Goal: Task Accomplishment & Management: Use online tool/utility

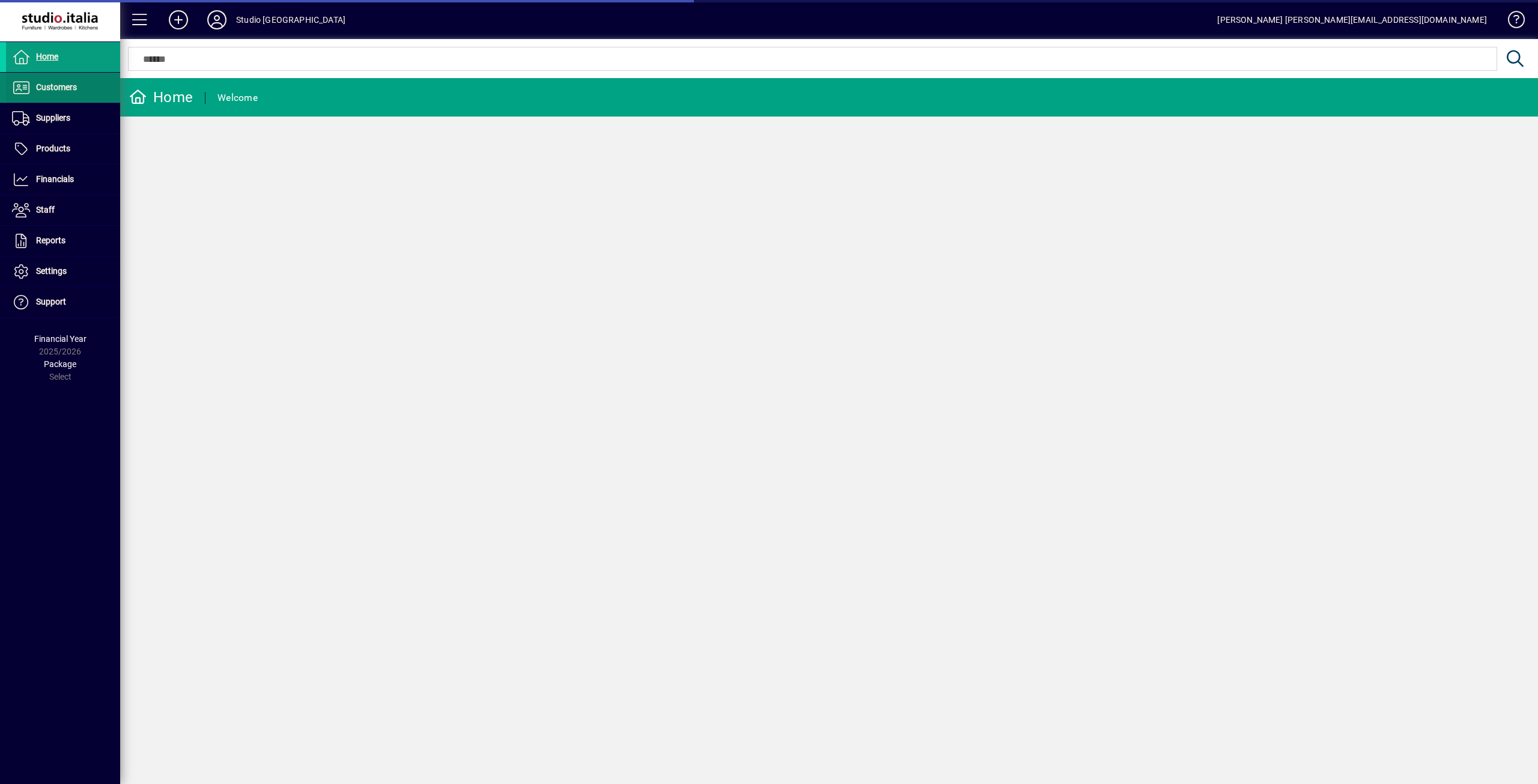
click at [57, 93] on span "Customers" at bounding box center [41, 87] width 71 height 14
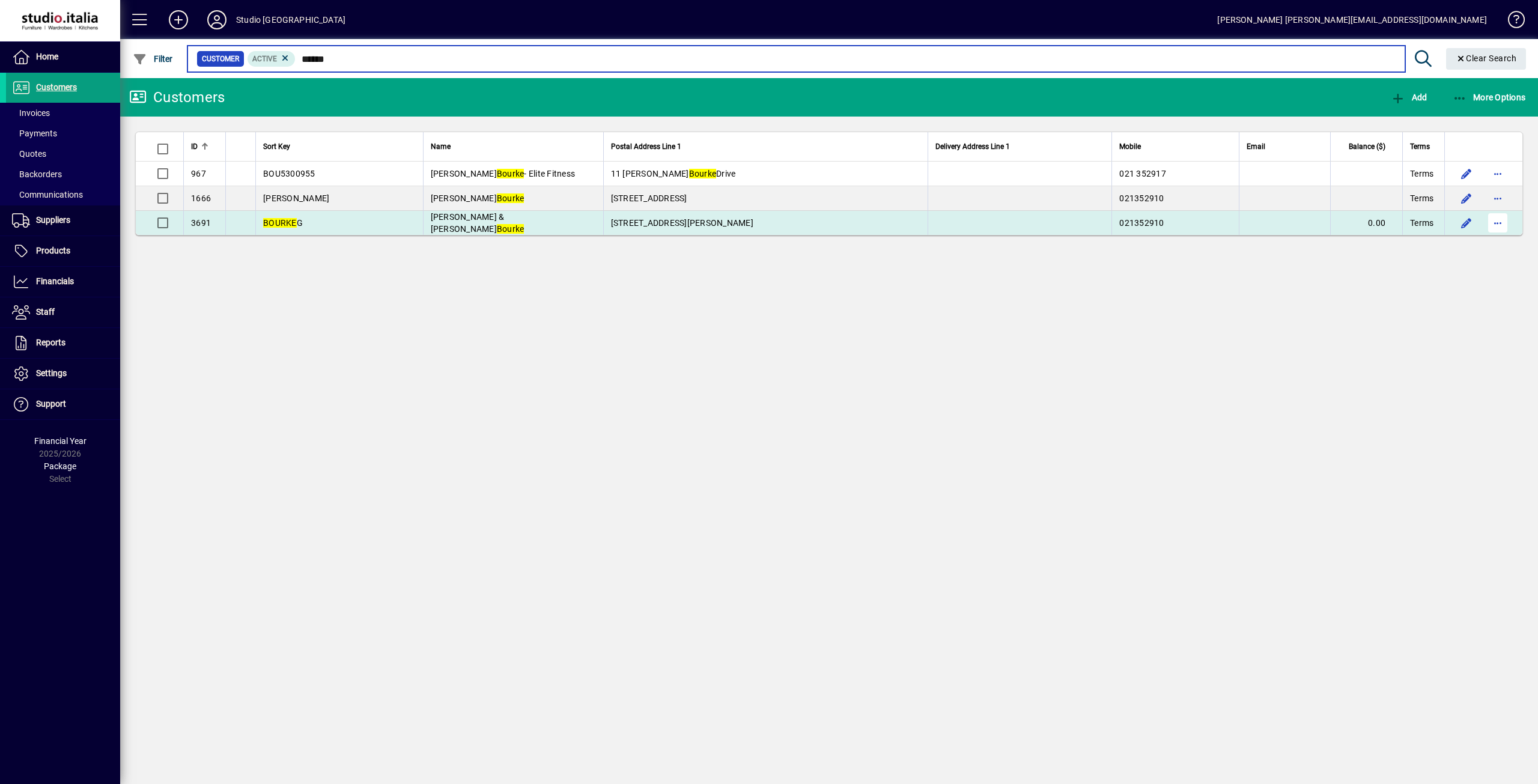
type input "******"
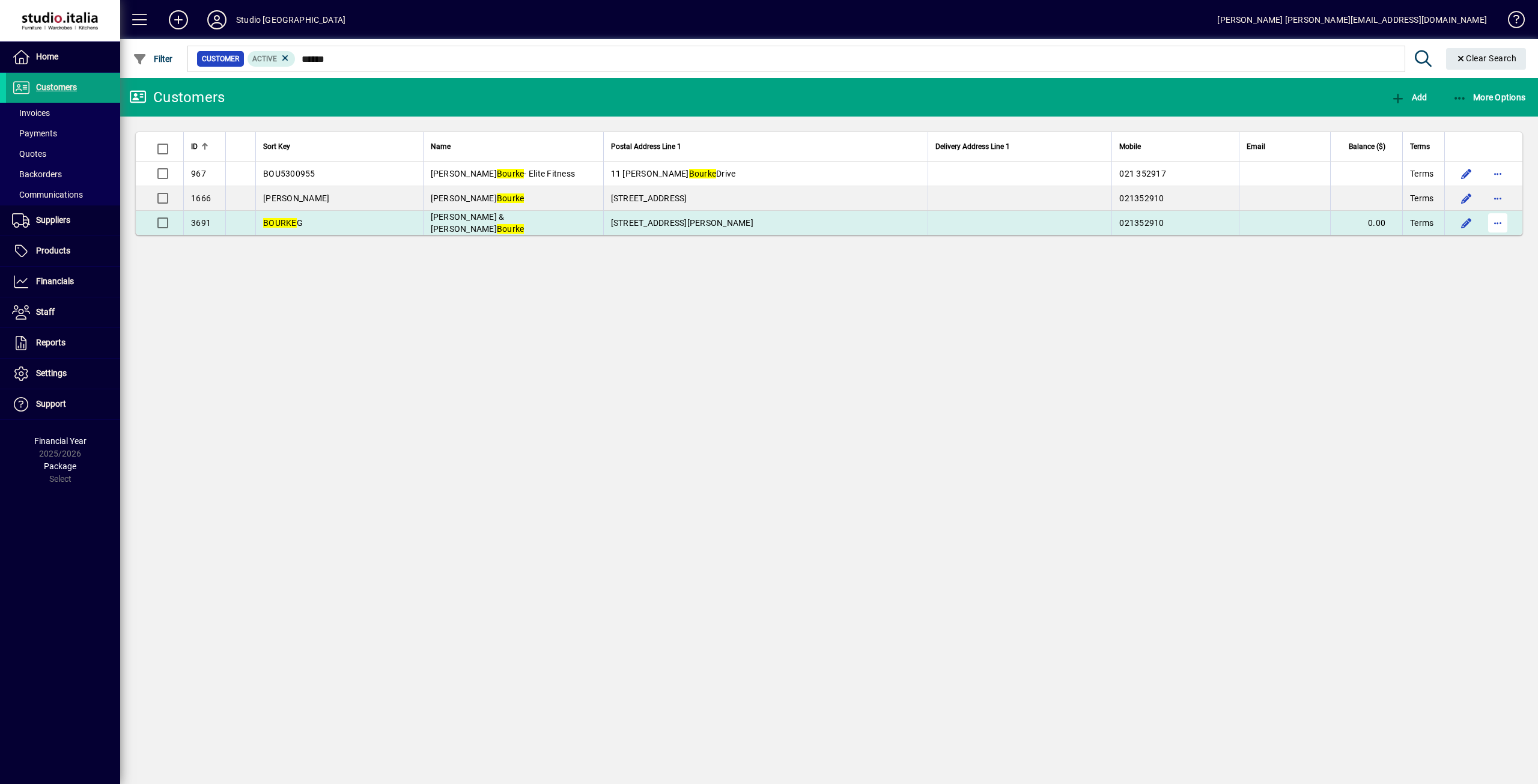
click at [1487, 223] on span "button" at bounding box center [1497, 223] width 29 height 29
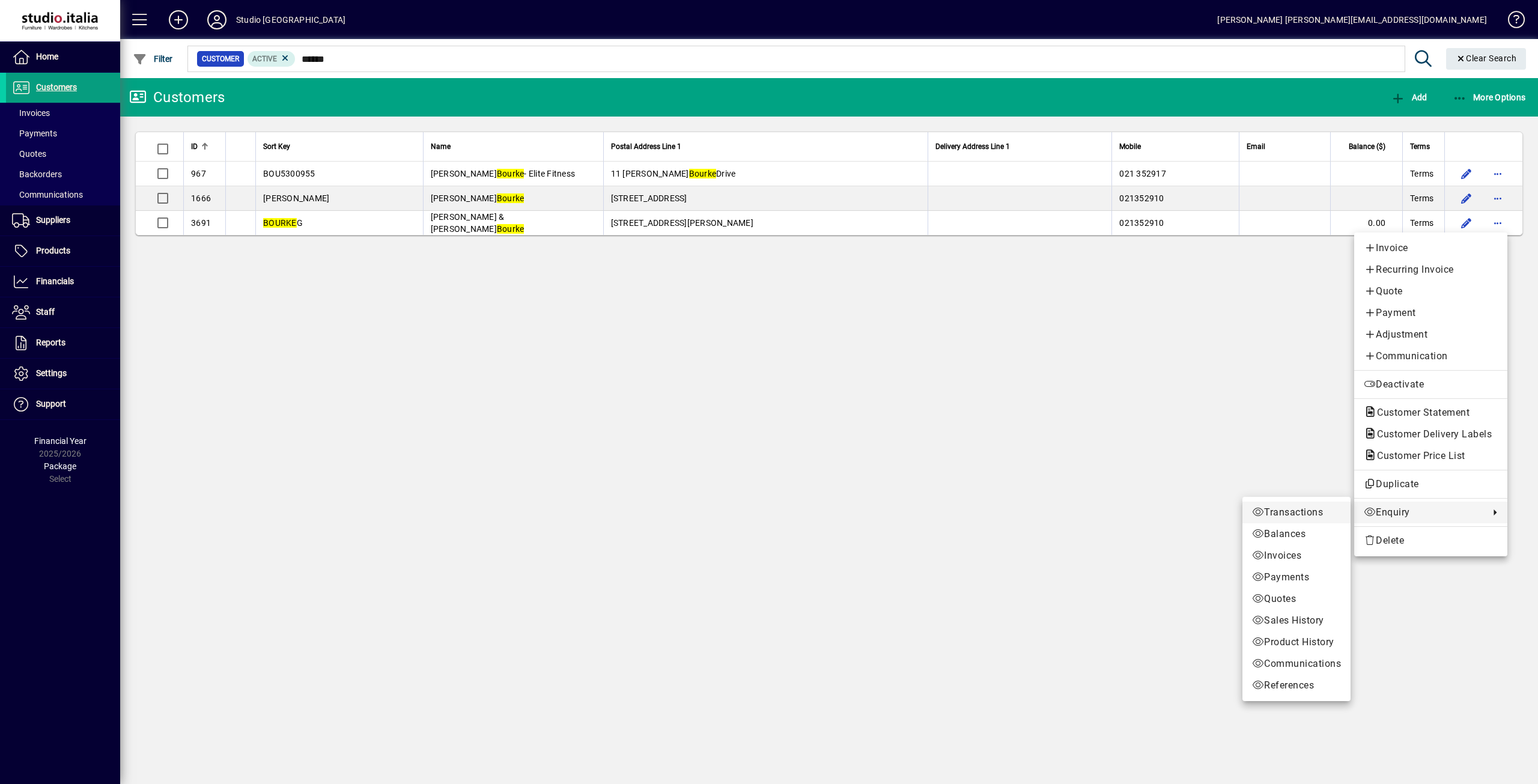
click at [1282, 514] on span "Transactions" at bounding box center [1296, 511] width 89 height 14
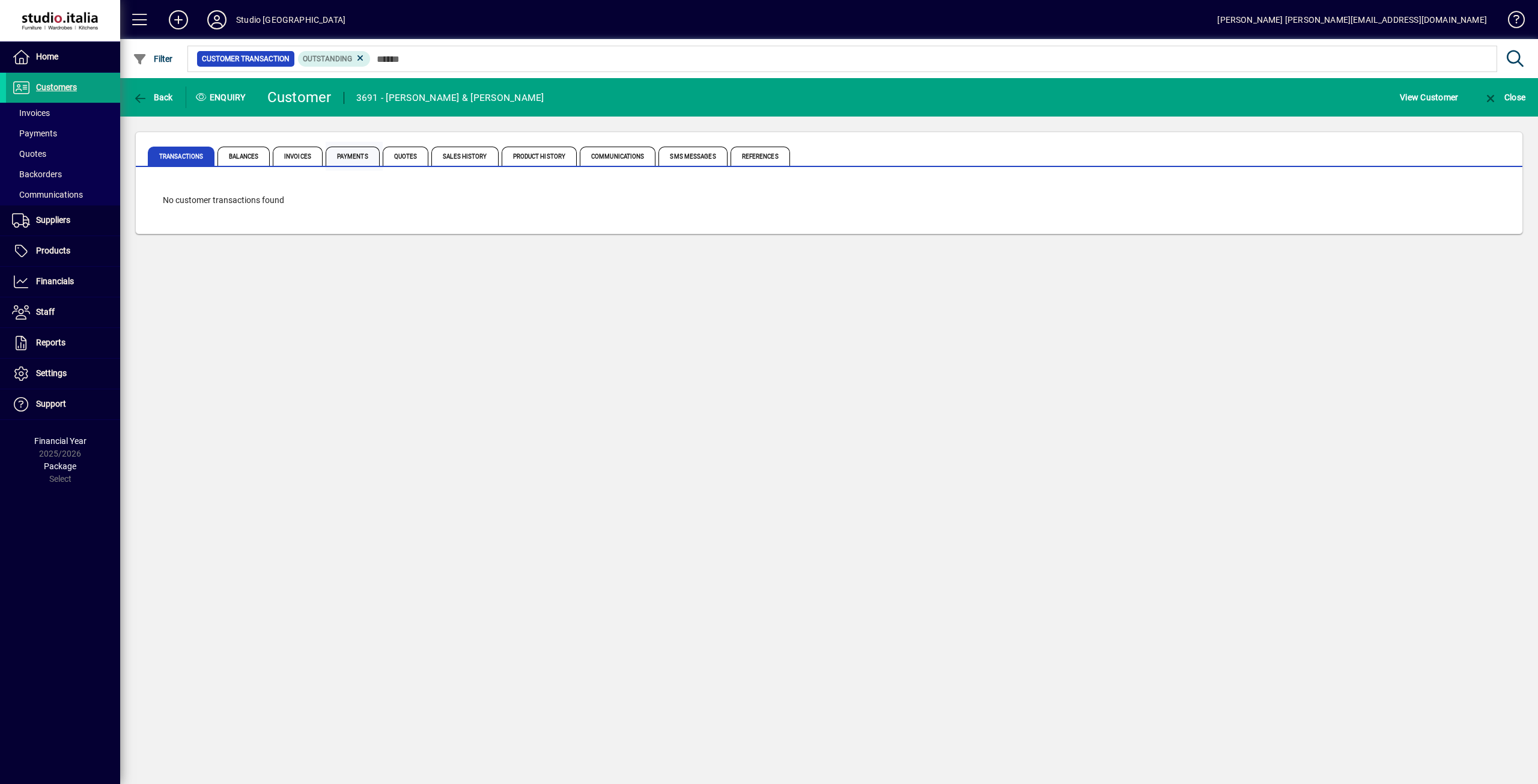
click at [340, 154] on span "Payments" at bounding box center [352, 155] width 54 height 19
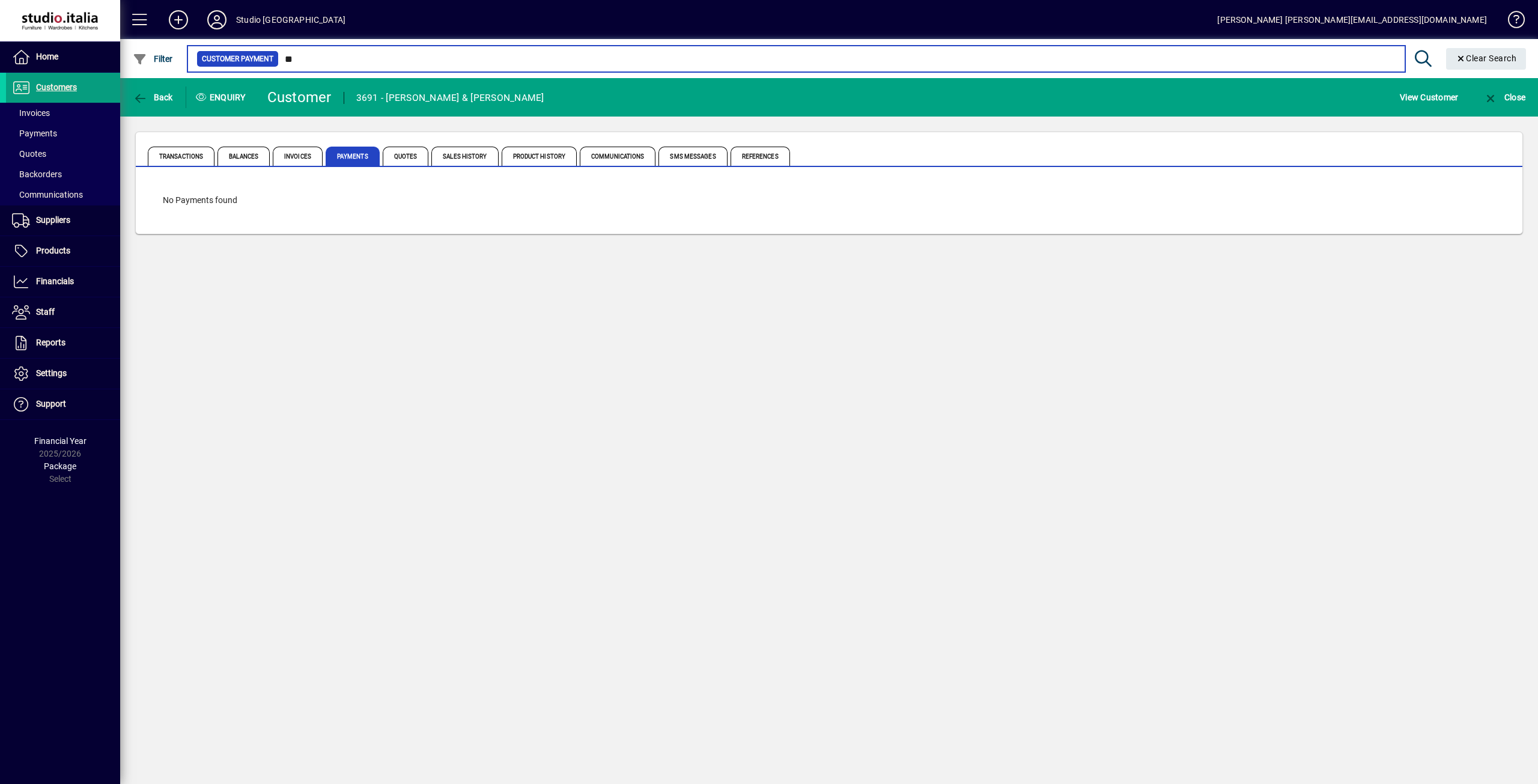
type input "*"
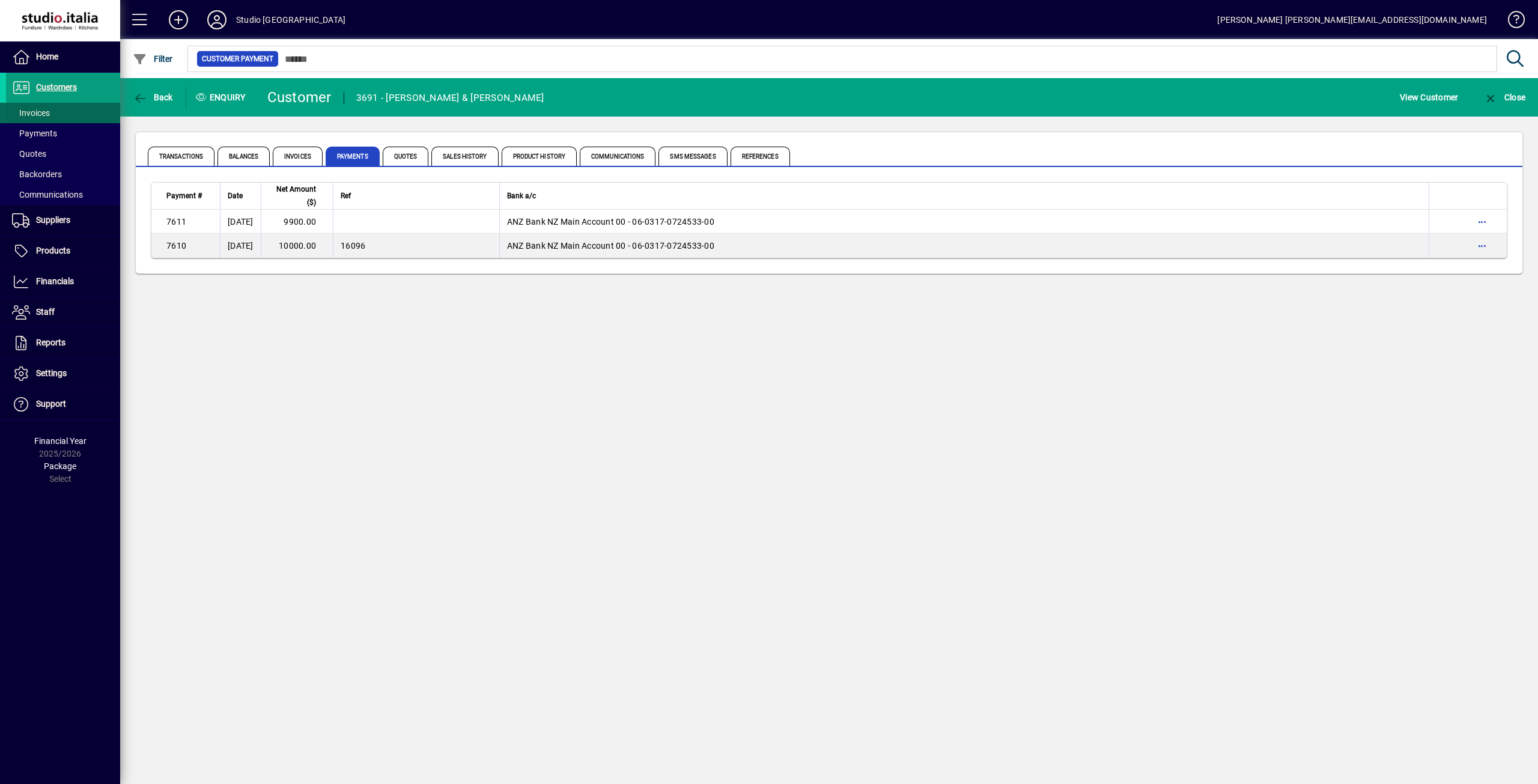
click at [44, 111] on span "Invoices" at bounding box center [31, 113] width 38 height 10
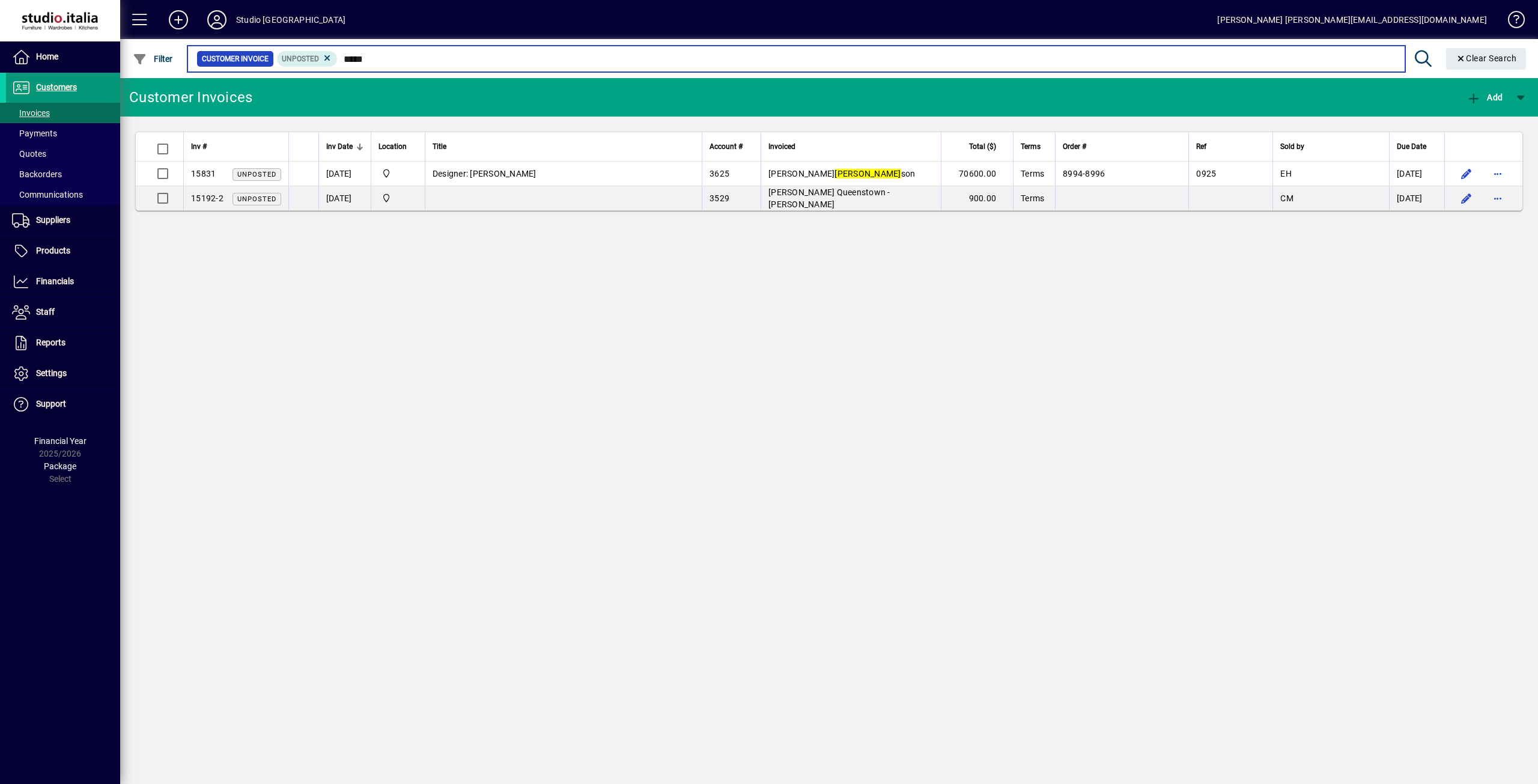
type input "*****"
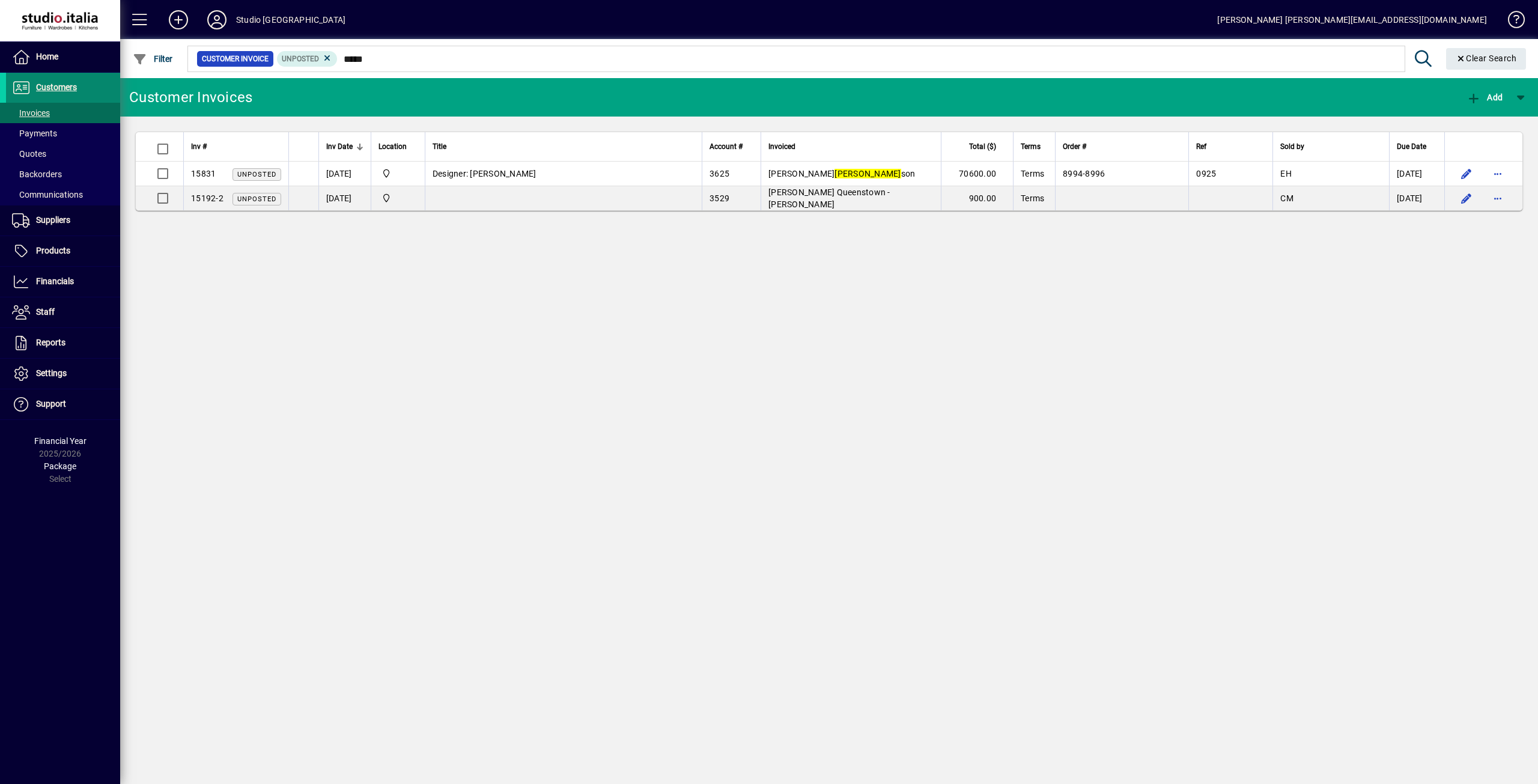
click at [55, 85] on span "Customers" at bounding box center [56, 87] width 41 height 10
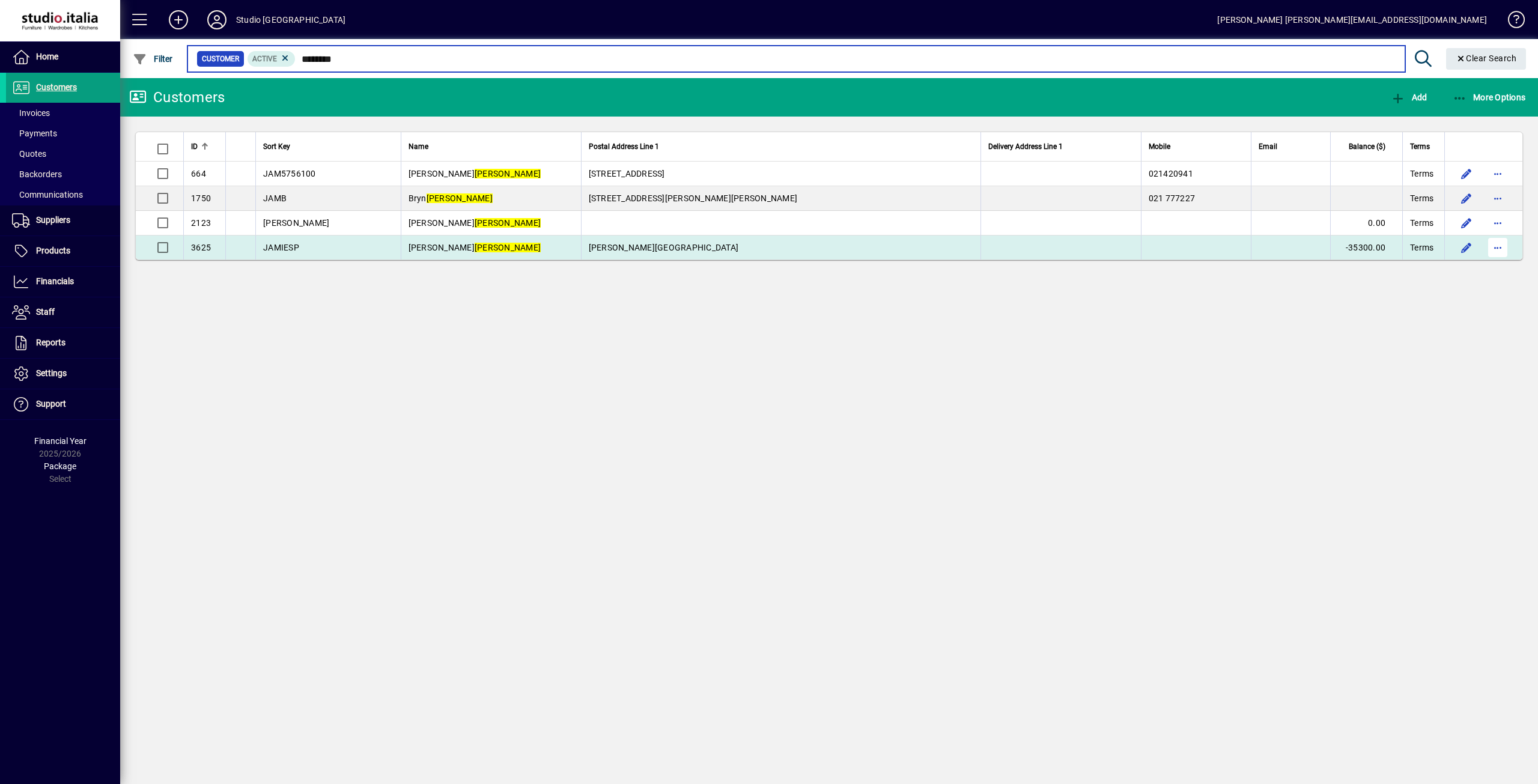
type input "********"
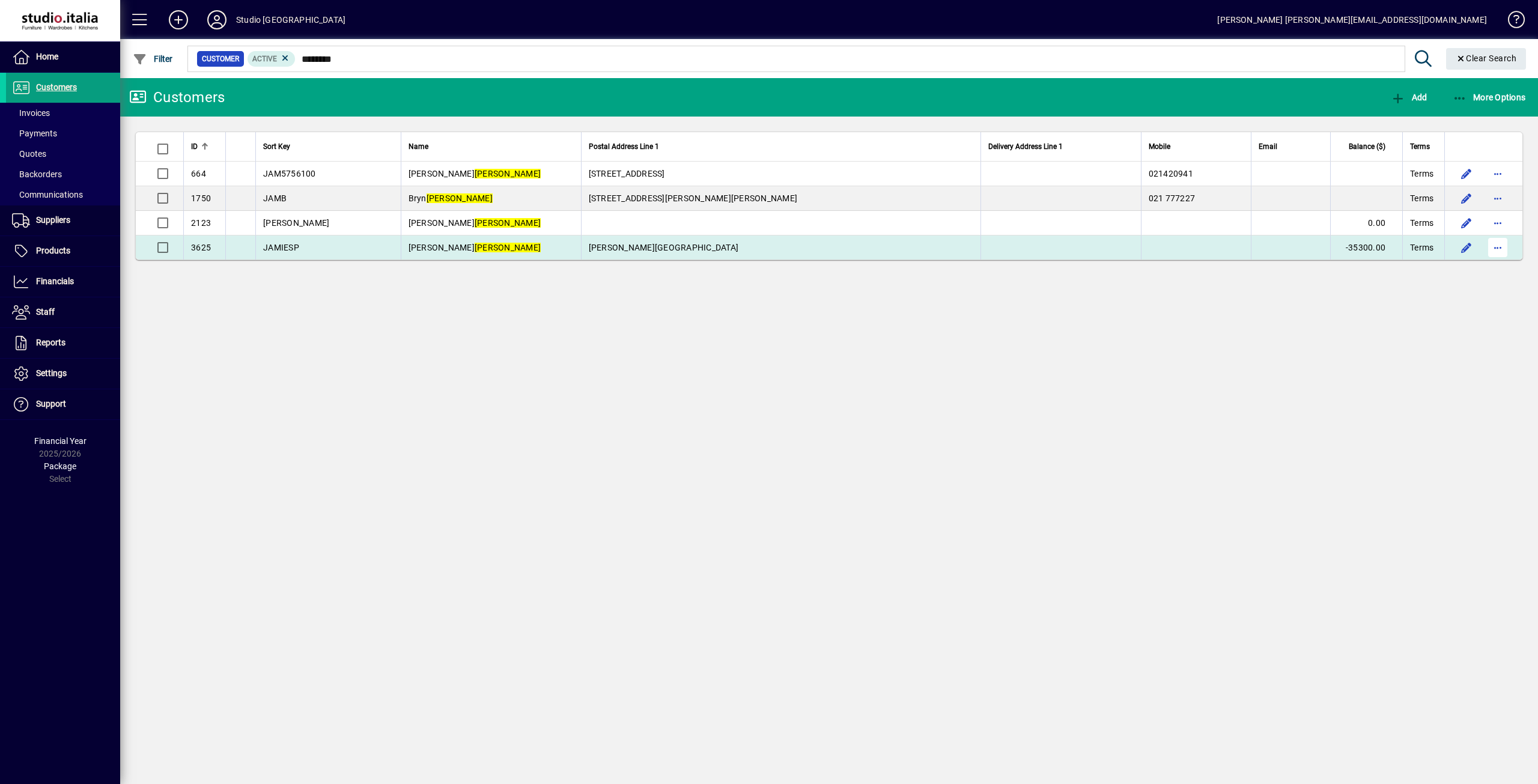
click at [1496, 246] on span "button" at bounding box center [1497, 247] width 29 height 29
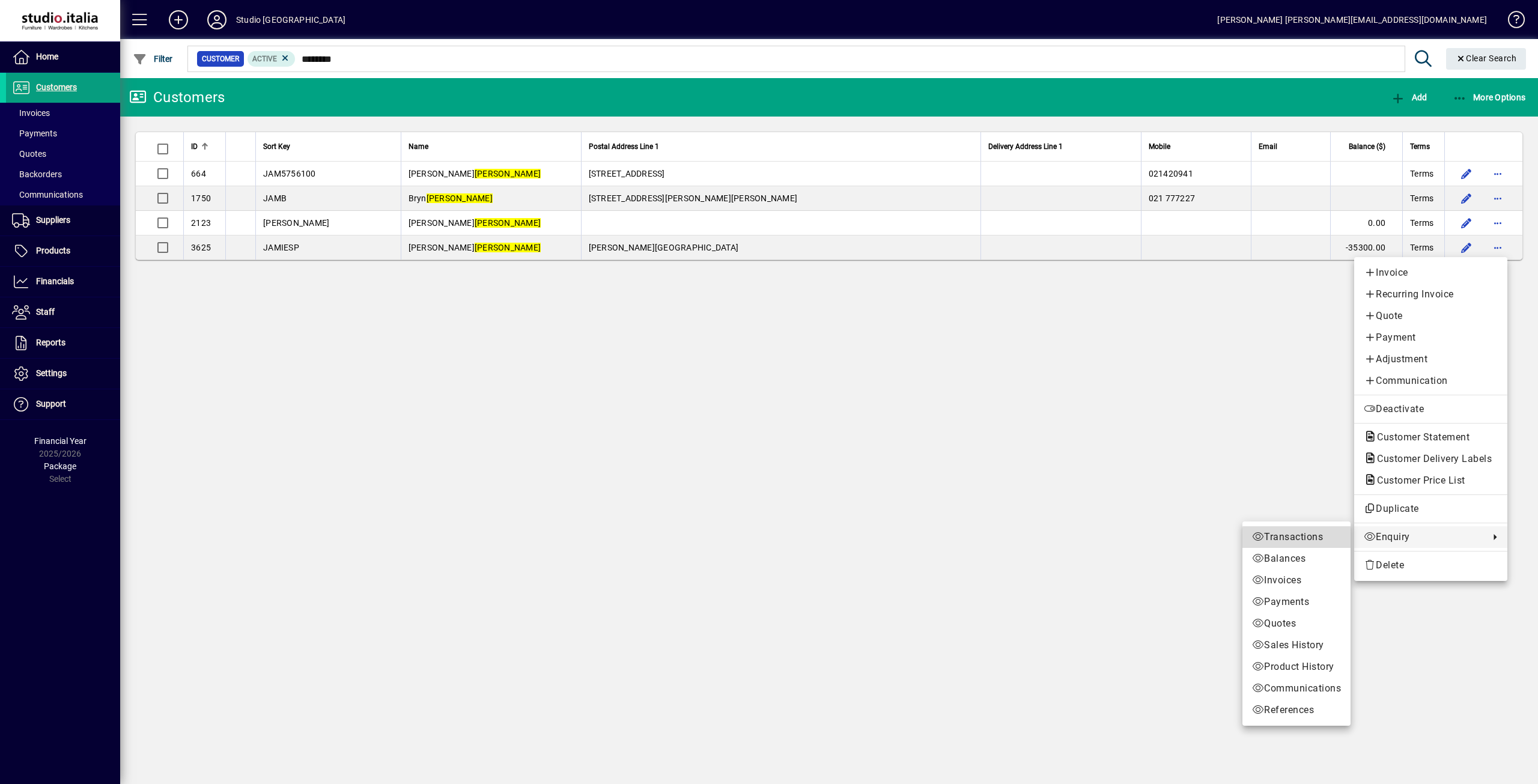
click at [1318, 541] on span "Transactions" at bounding box center [1296, 536] width 89 height 14
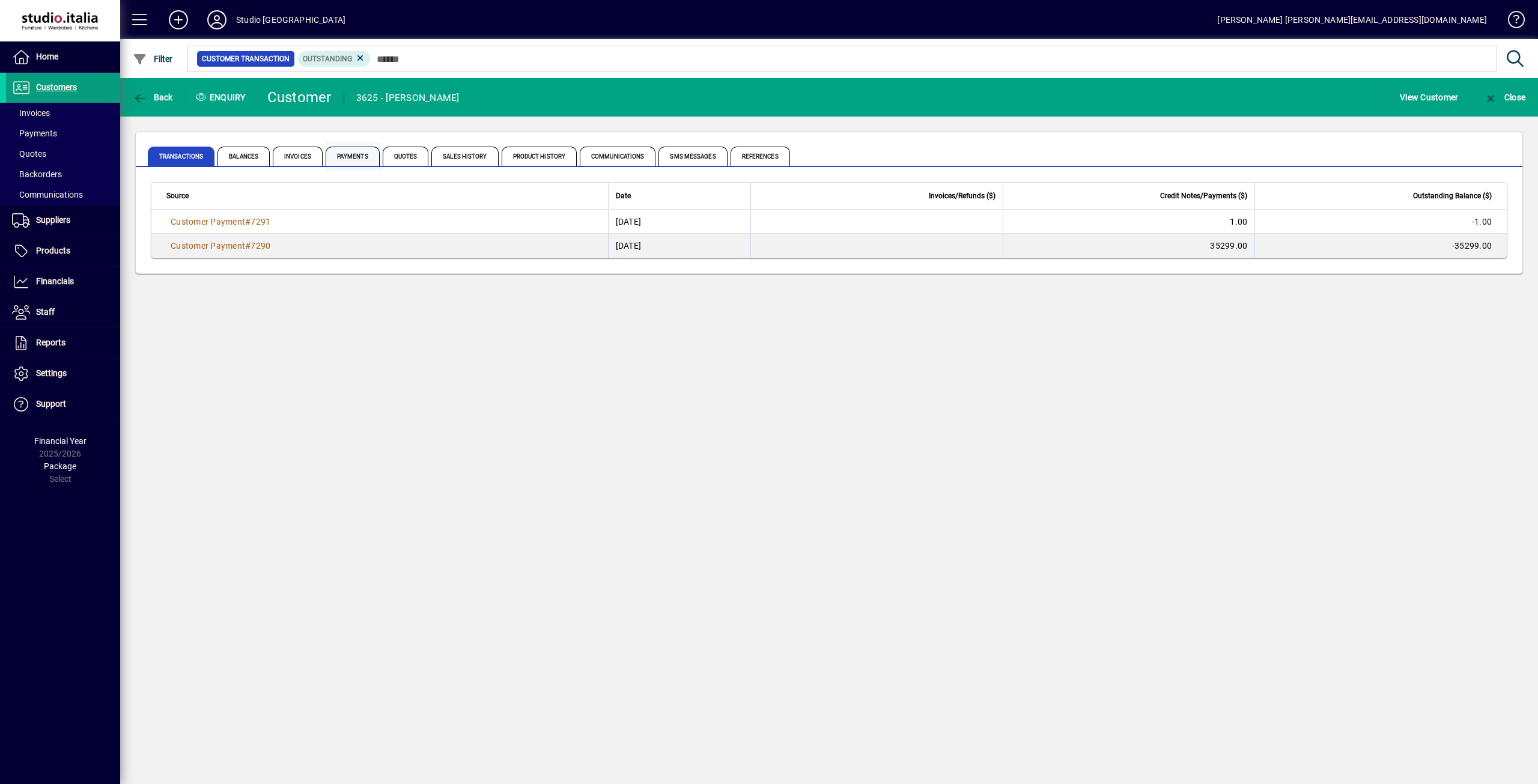
click at [358, 159] on span "Payments" at bounding box center [352, 155] width 54 height 19
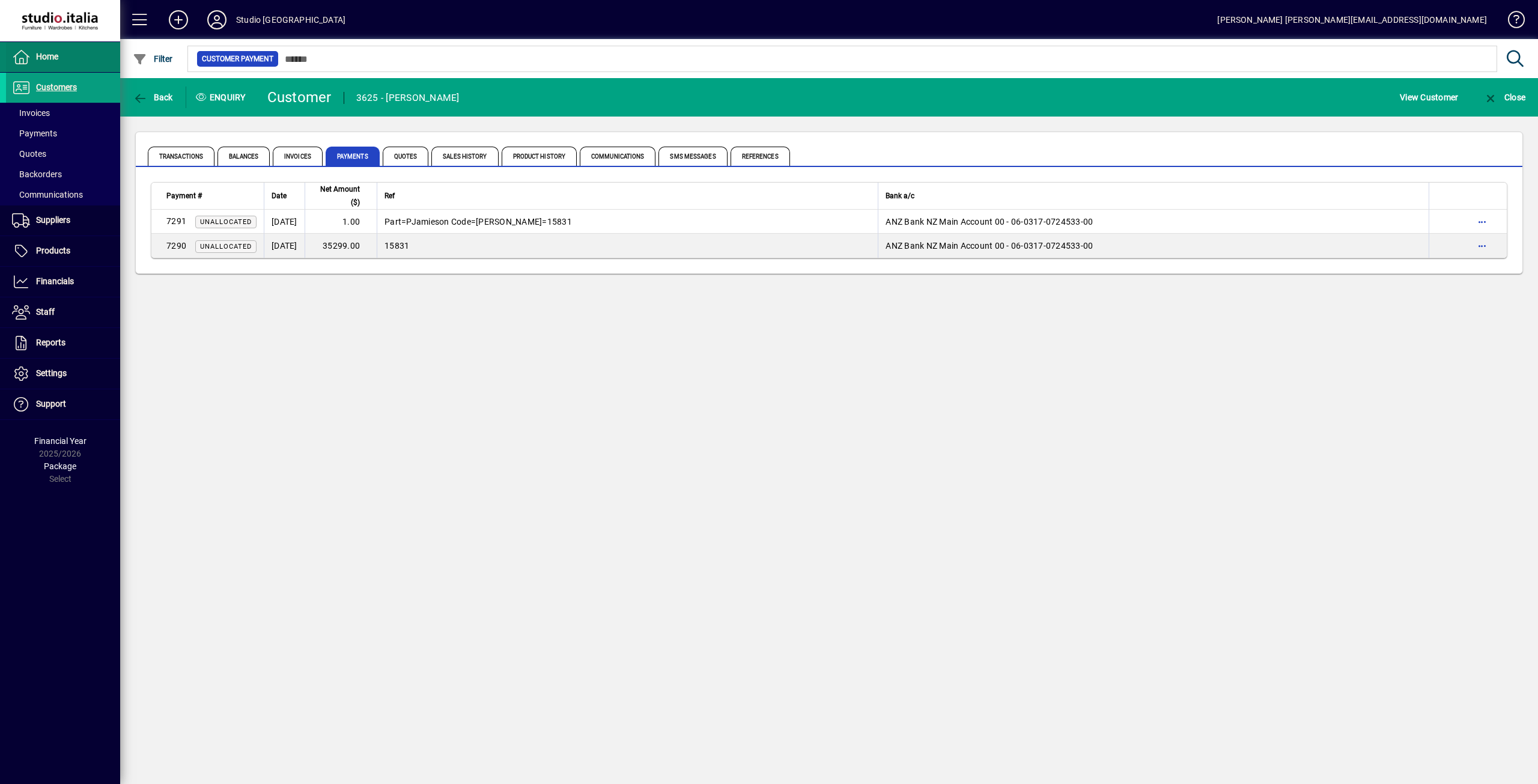
click at [57, 53] on span "Home" at bounding box center [47, 57] width 22 height 10
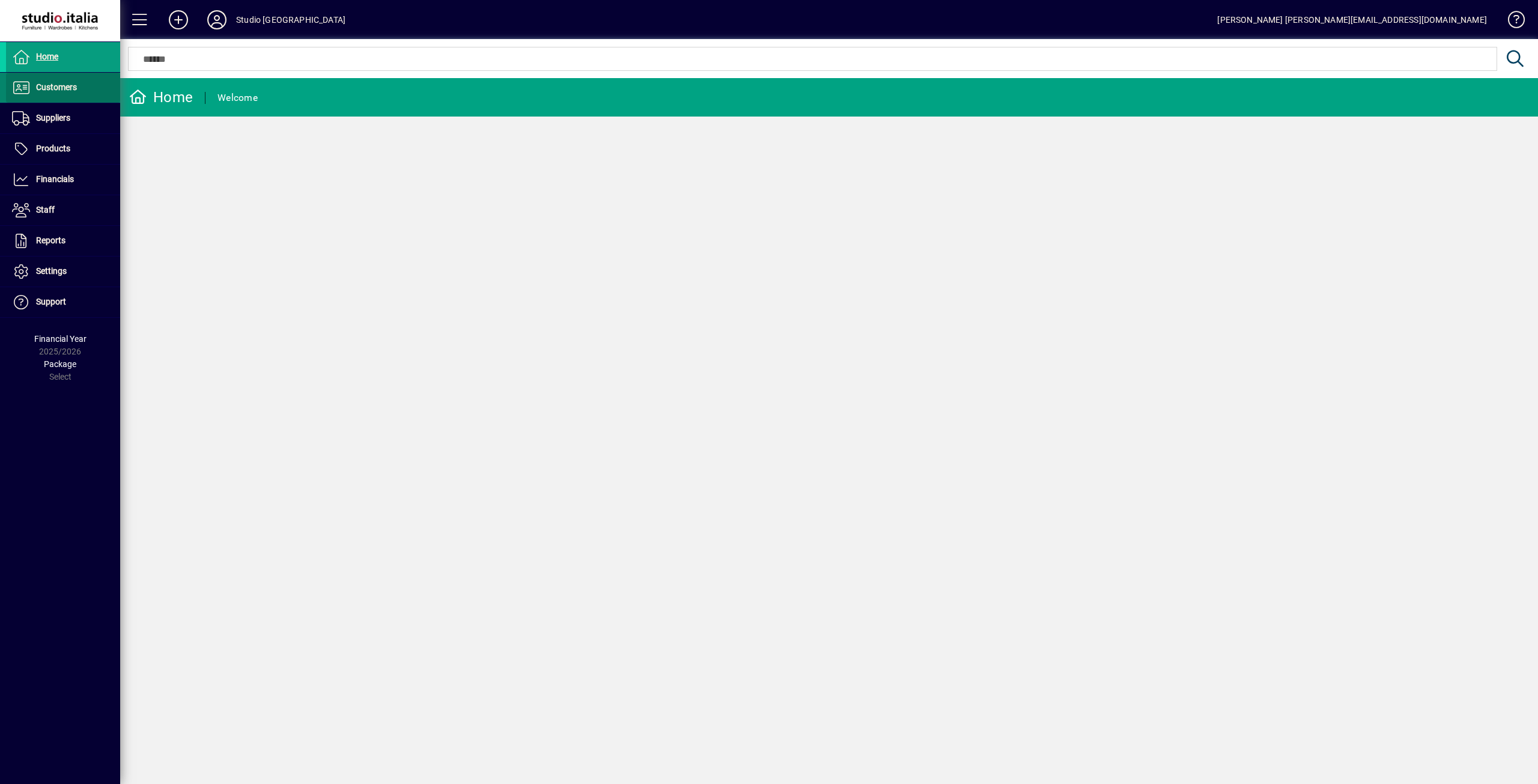
click at [53, 87] on span "Customers" at bounding box center [56, 87] width 41 height 10
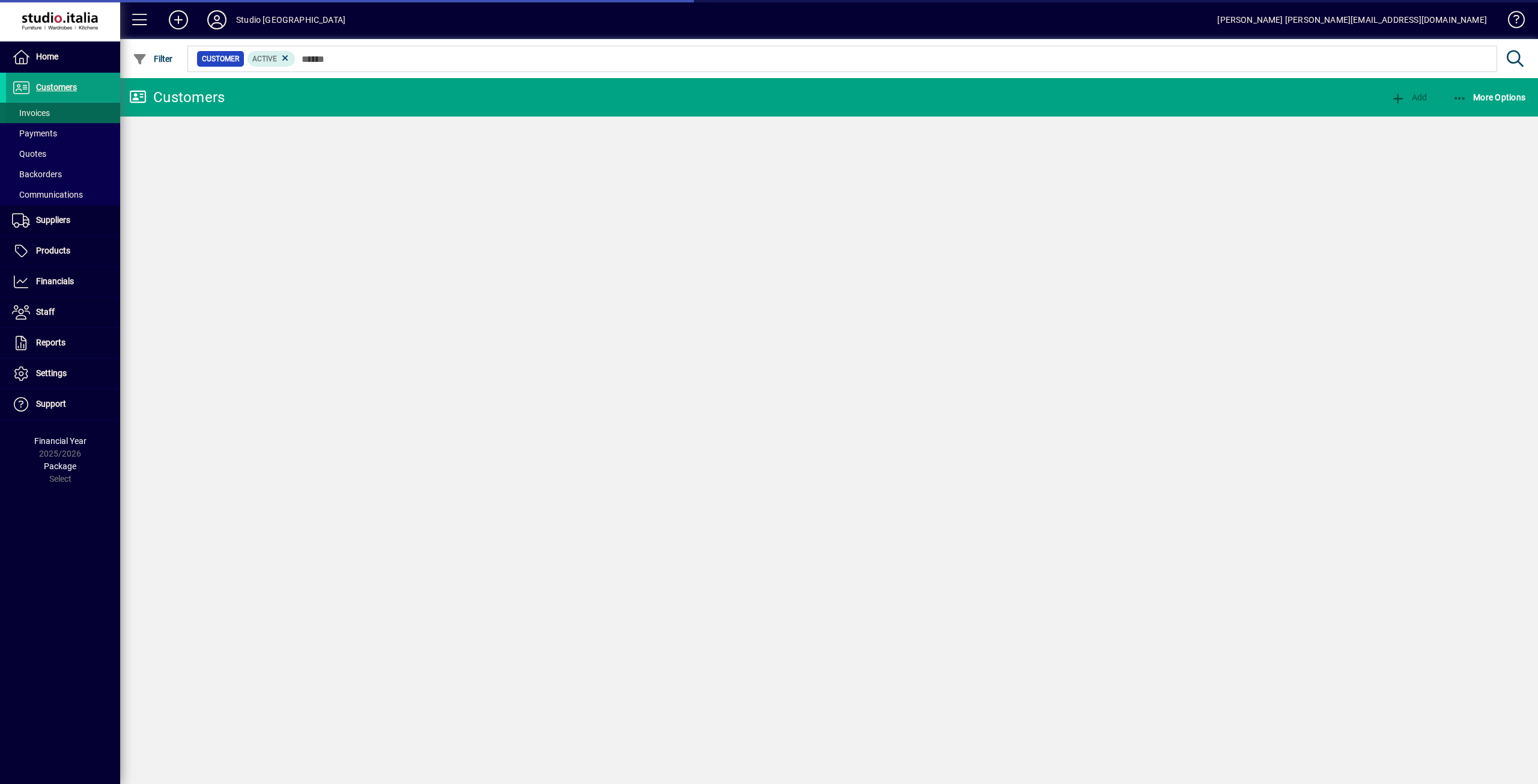
click at [48, 114] on span "Invoices" at bounding box center [31, 113] width 38 height 10
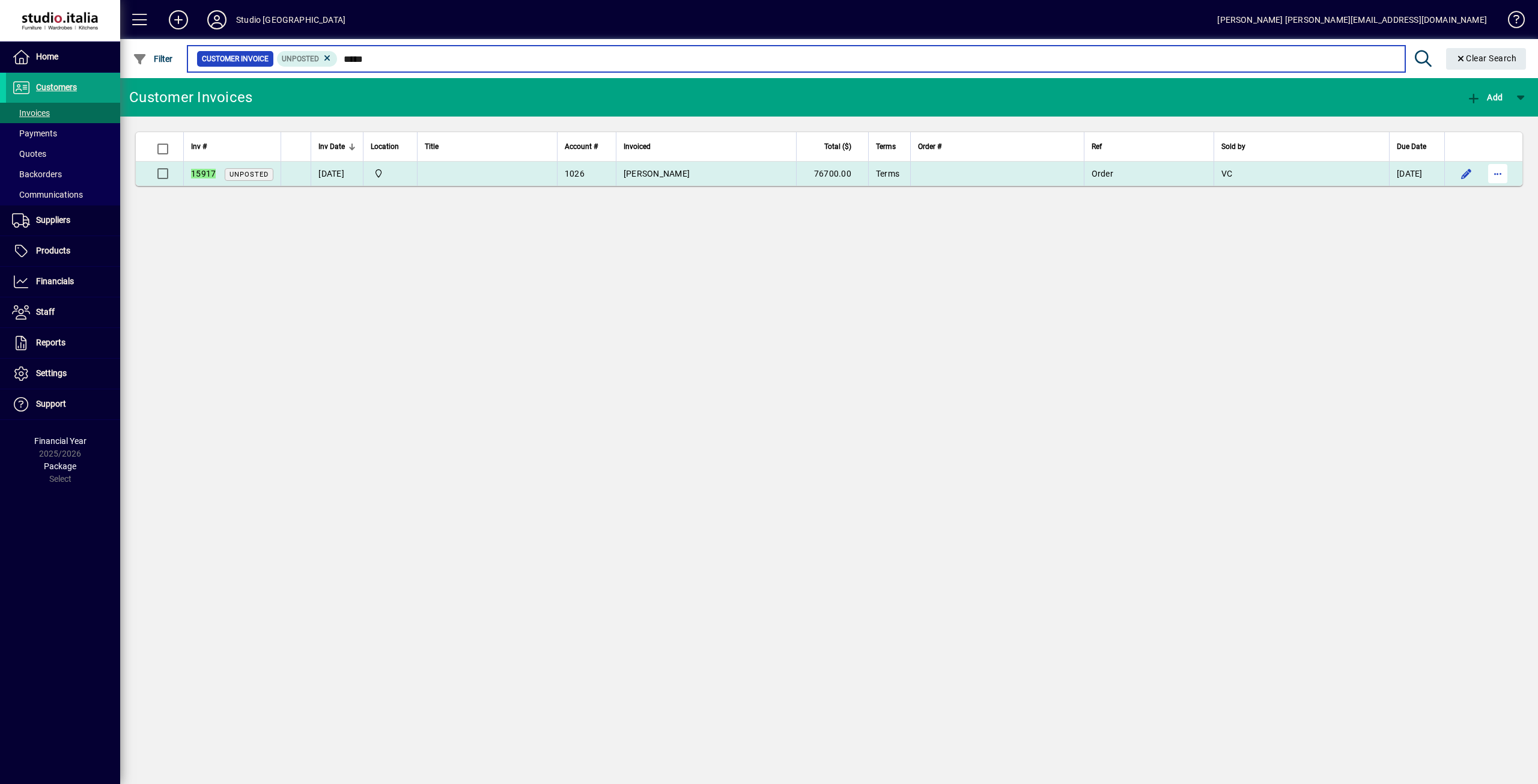
type input "*****"
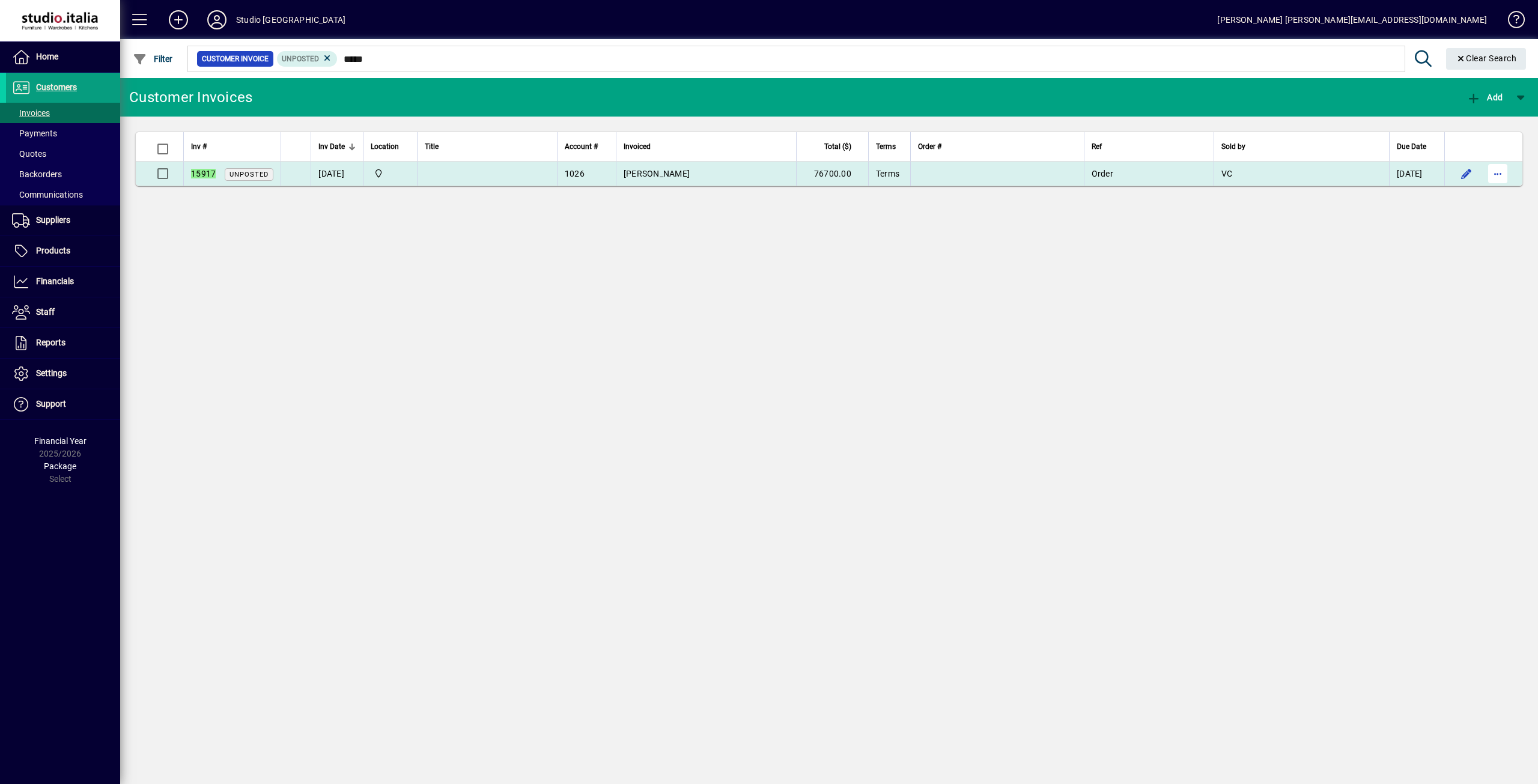
click at [1505, 177] on span "button" at bounding box center [1497, 173] width 29 height 29
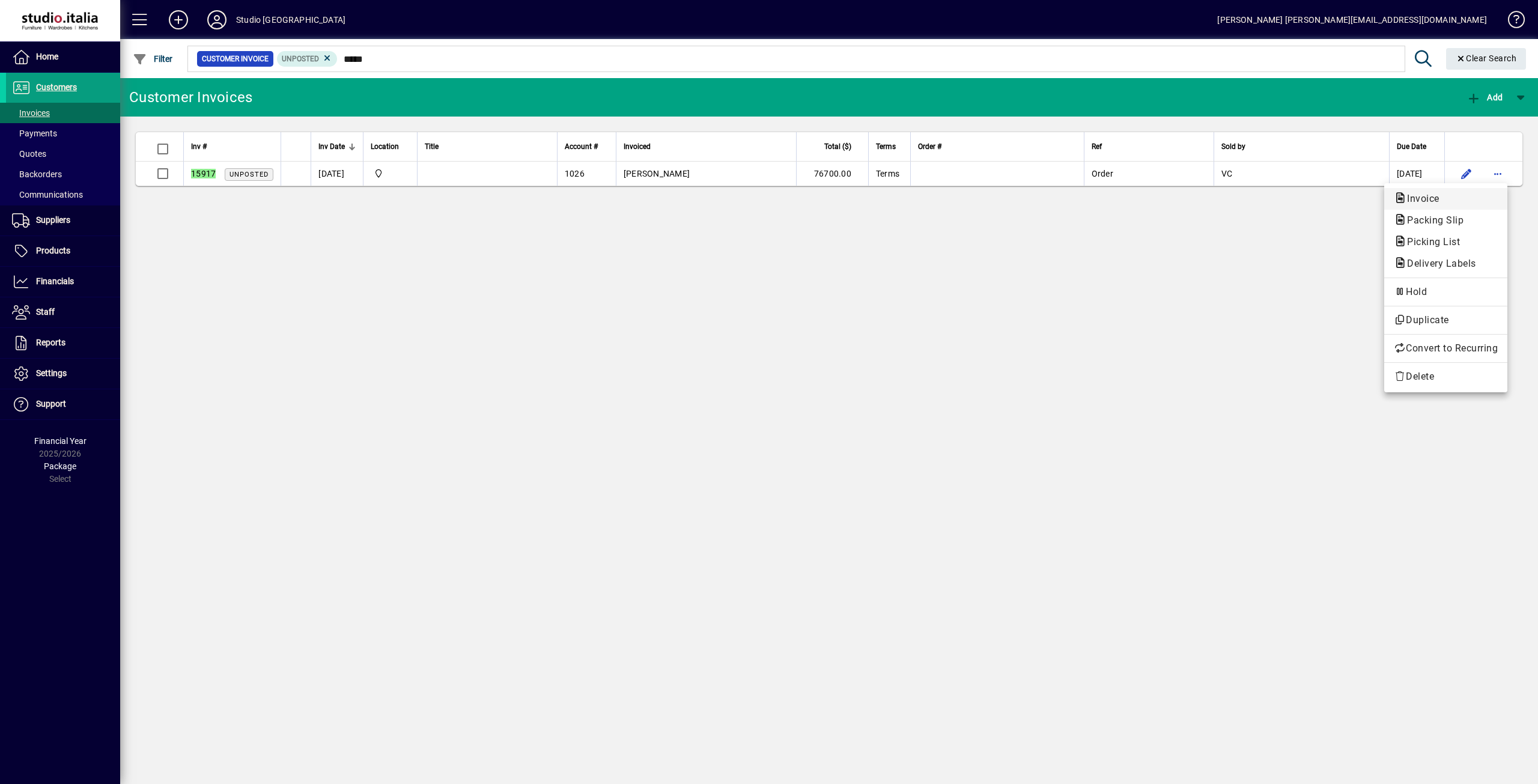
click at [1418, 200] on span "Invoice" at bounding box center [1420, 199] width 52 height 12
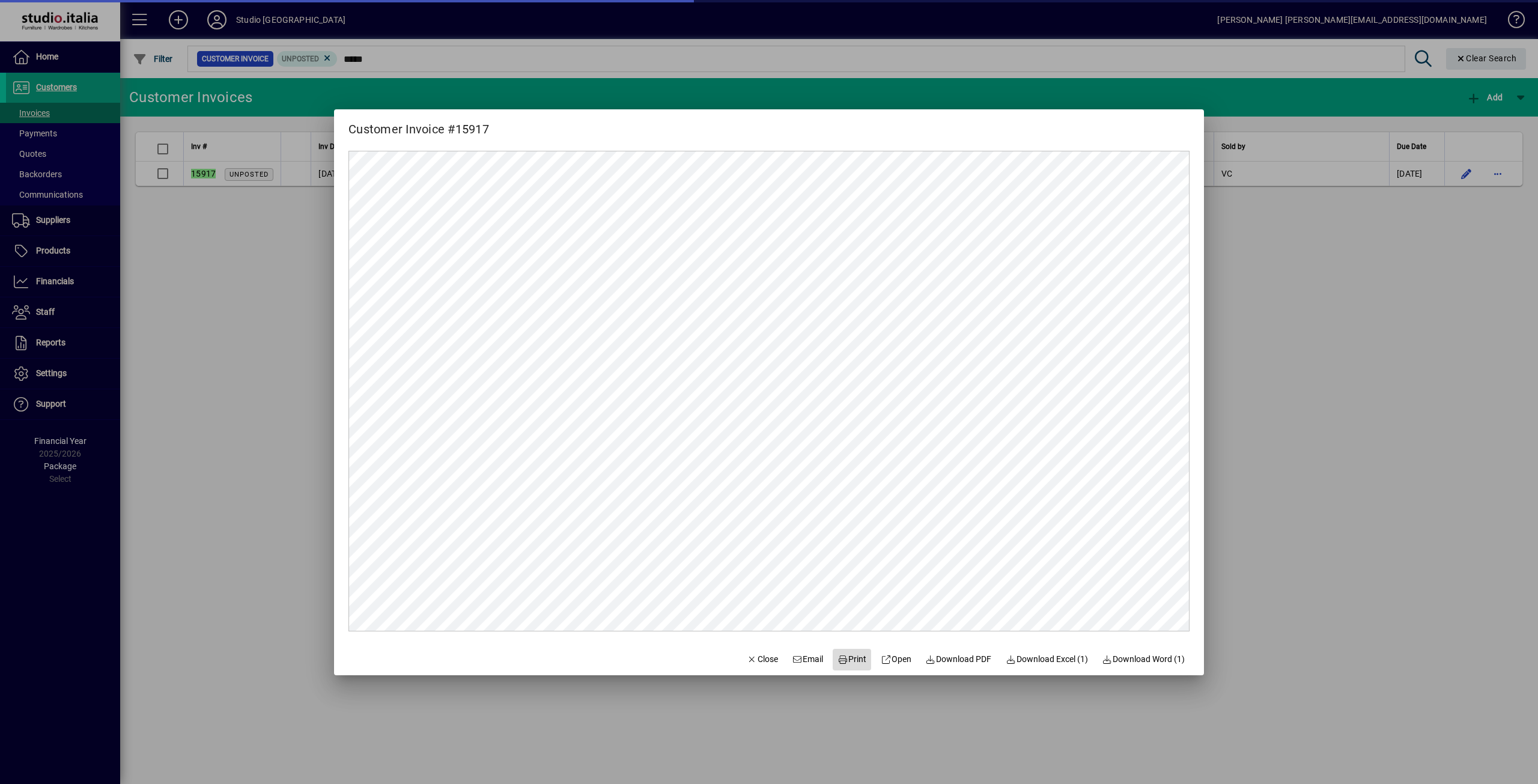
click at [849, 656] on span "Print" at bounding box center [852, 658] width 29 height 12
click at [760, 657] on span "Close" at bounding box center [763, 658] width 32 height 12
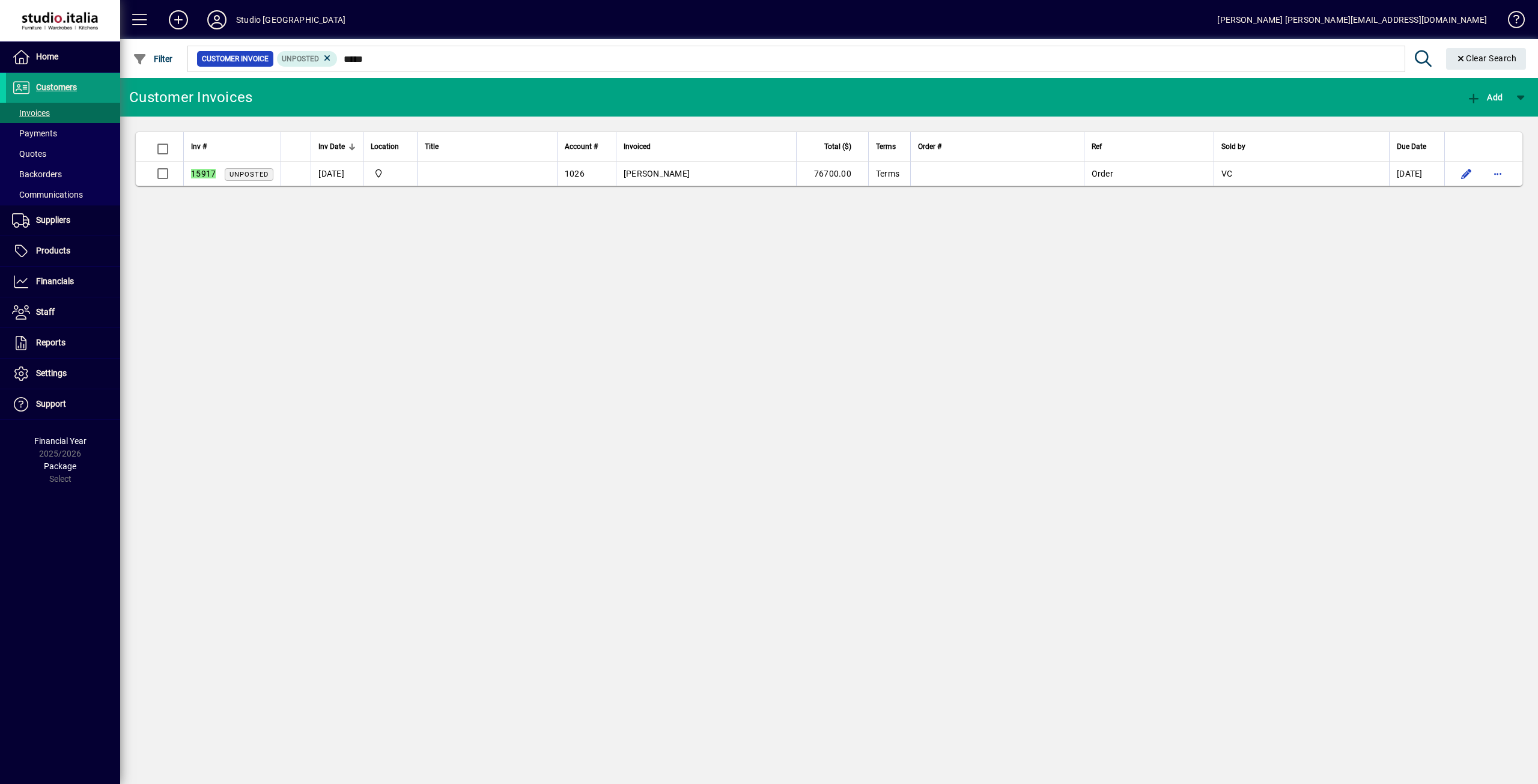
click at [45, 88] on span "Customers" at bounding box center [56, 87] width 41 height 10
